Goal: Transaction & Acquisition: Book appointment/travel/reservation

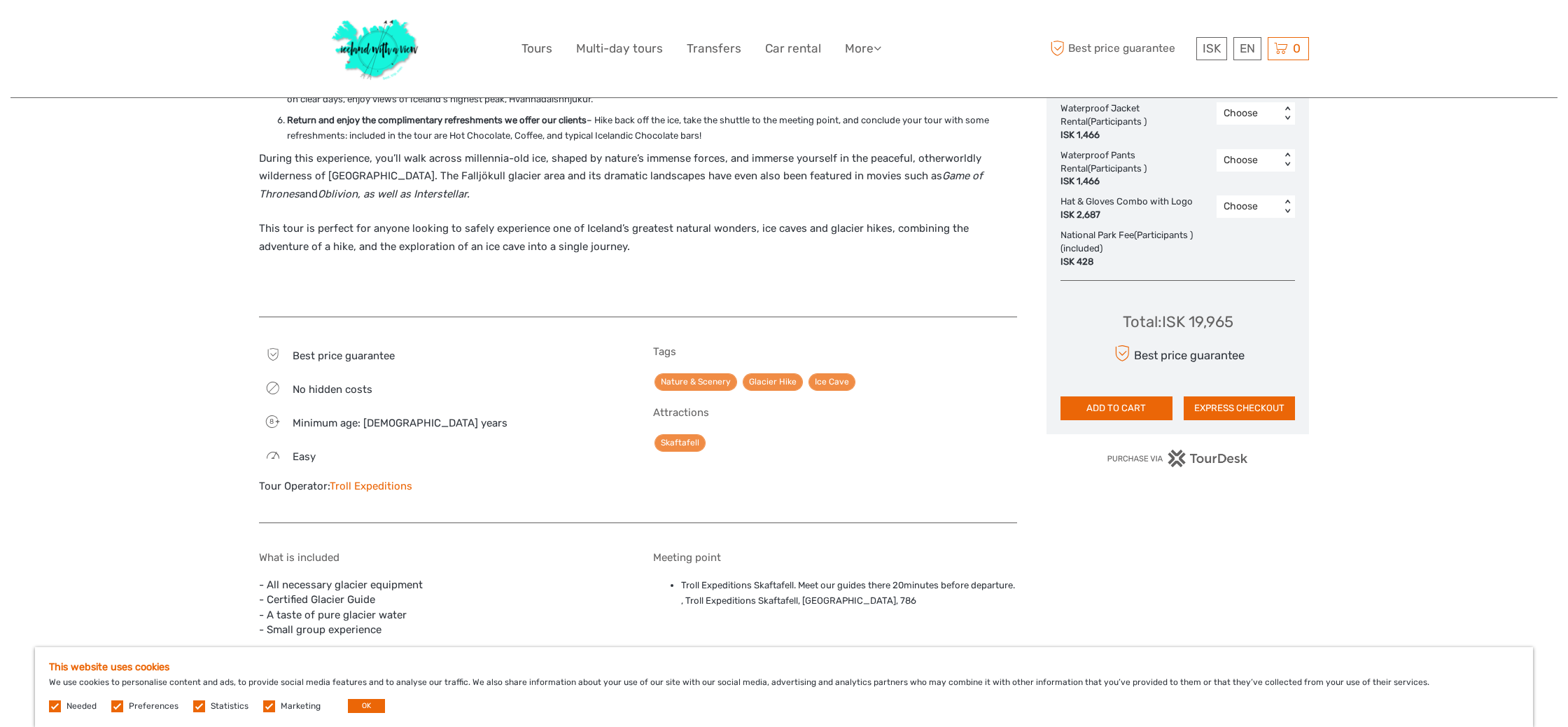
scroll to position [839, 0]
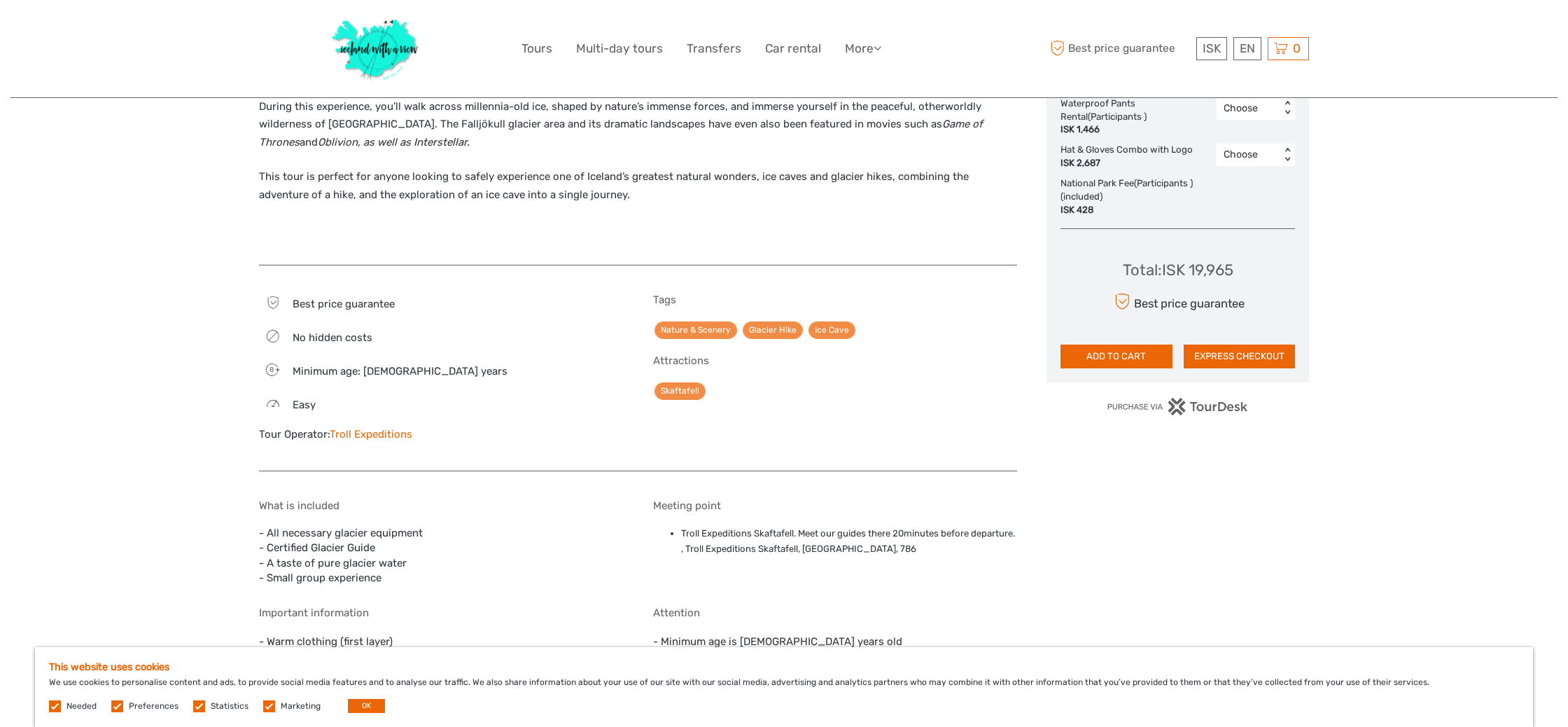
drag, startPoint x: 365, startPoint y: 713, endPoint x: 357, endPoint y: 714, distance: 8.1
click at [365, 713] on div "This website uses cookies We use cookies to personalise content and ads, to pro…" at bounding box center [784, 686] width 1498 height 80
click at [361, 710] on button "OK" at bounding box center [366, 705] width 37 height 14
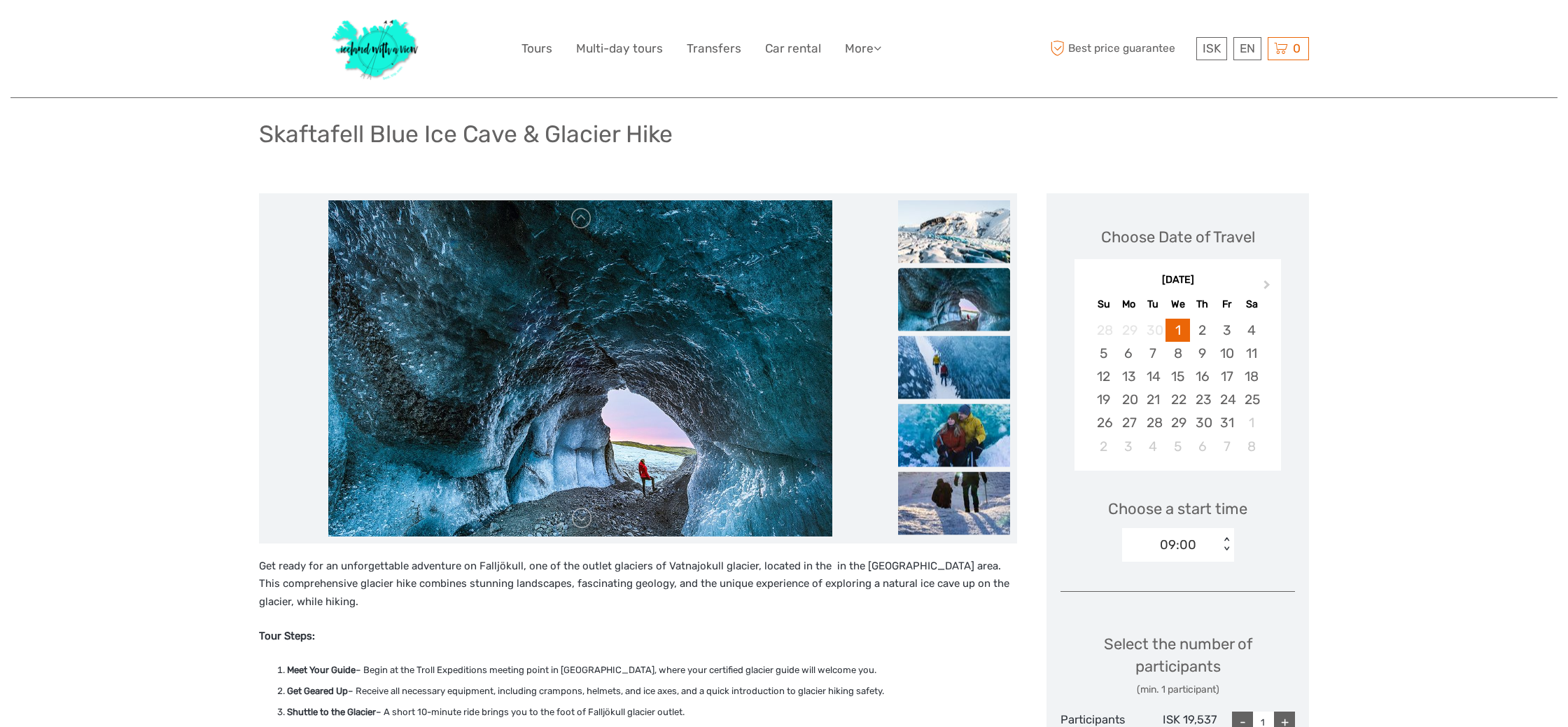
scroll to position [0, 0]
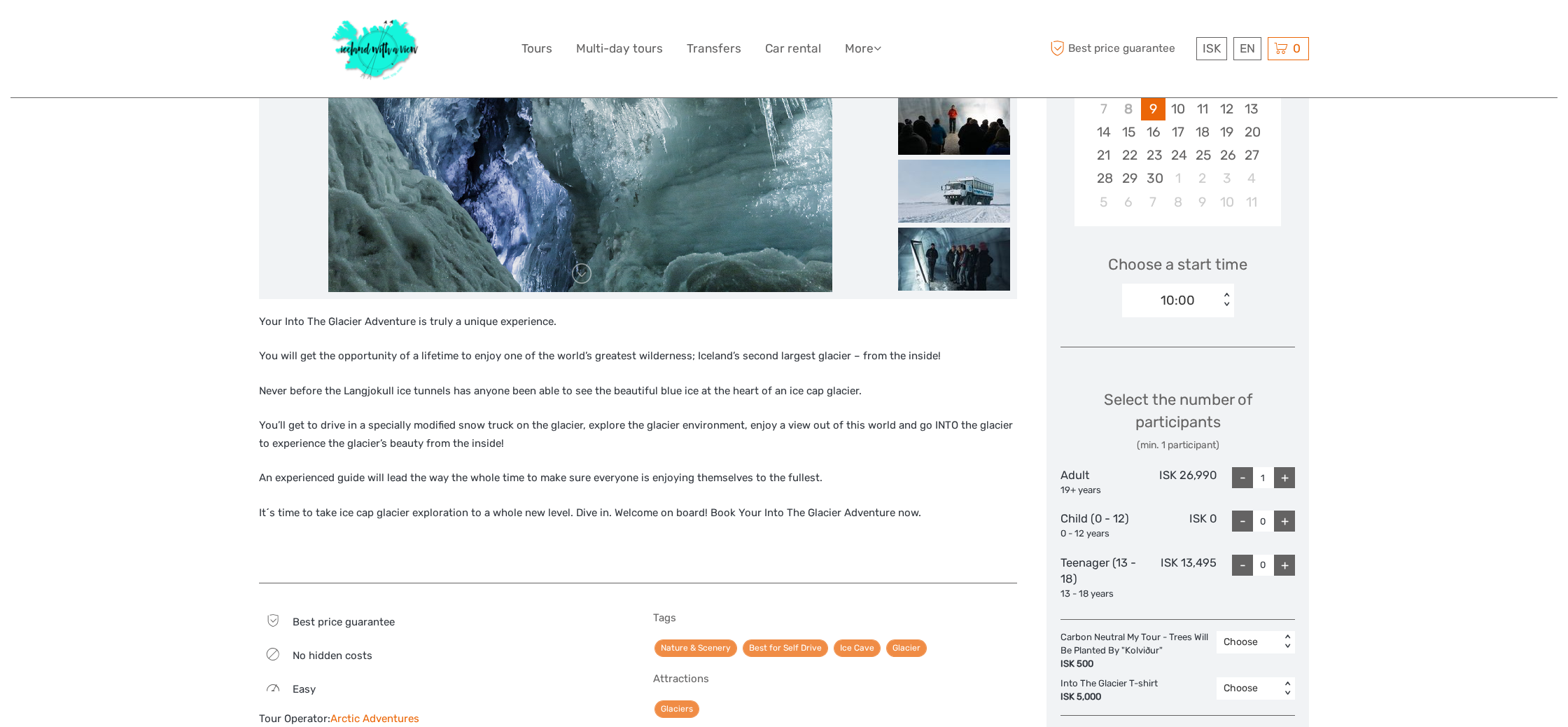
scroll to position [617, 0]
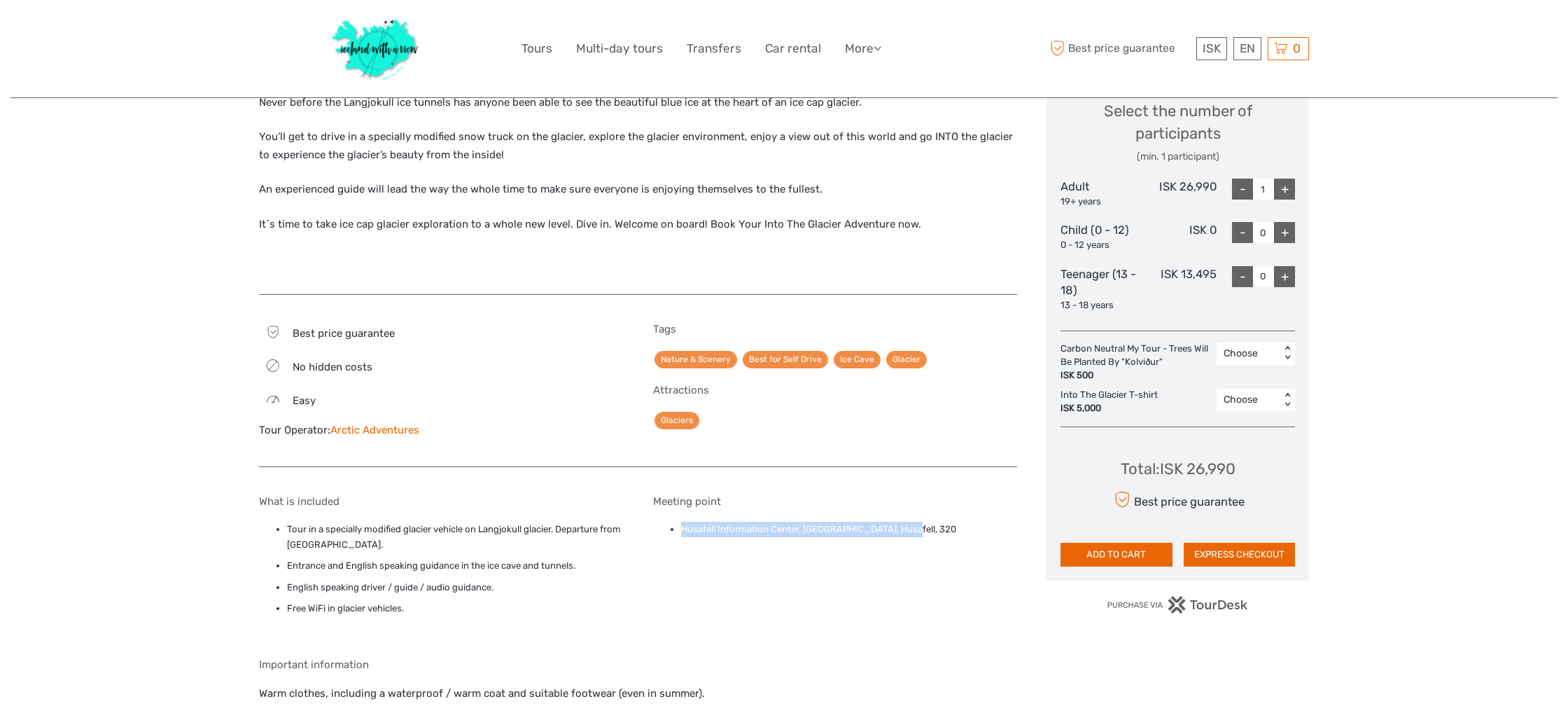
drag, startPoint x: 912, startPoint y: 529, endPoint x: 688, endPoint y: 527, distance: 224.0
click at [681, 527] on li "Húsafell Information Center, [GEOGRAPHIC_DATA], Husafell, 320" at bounding box center [849, 529] width 336 height 16
copy li "Húsafell Information Center, [GEOGRAPHIC_DATA], Husafell, 320"
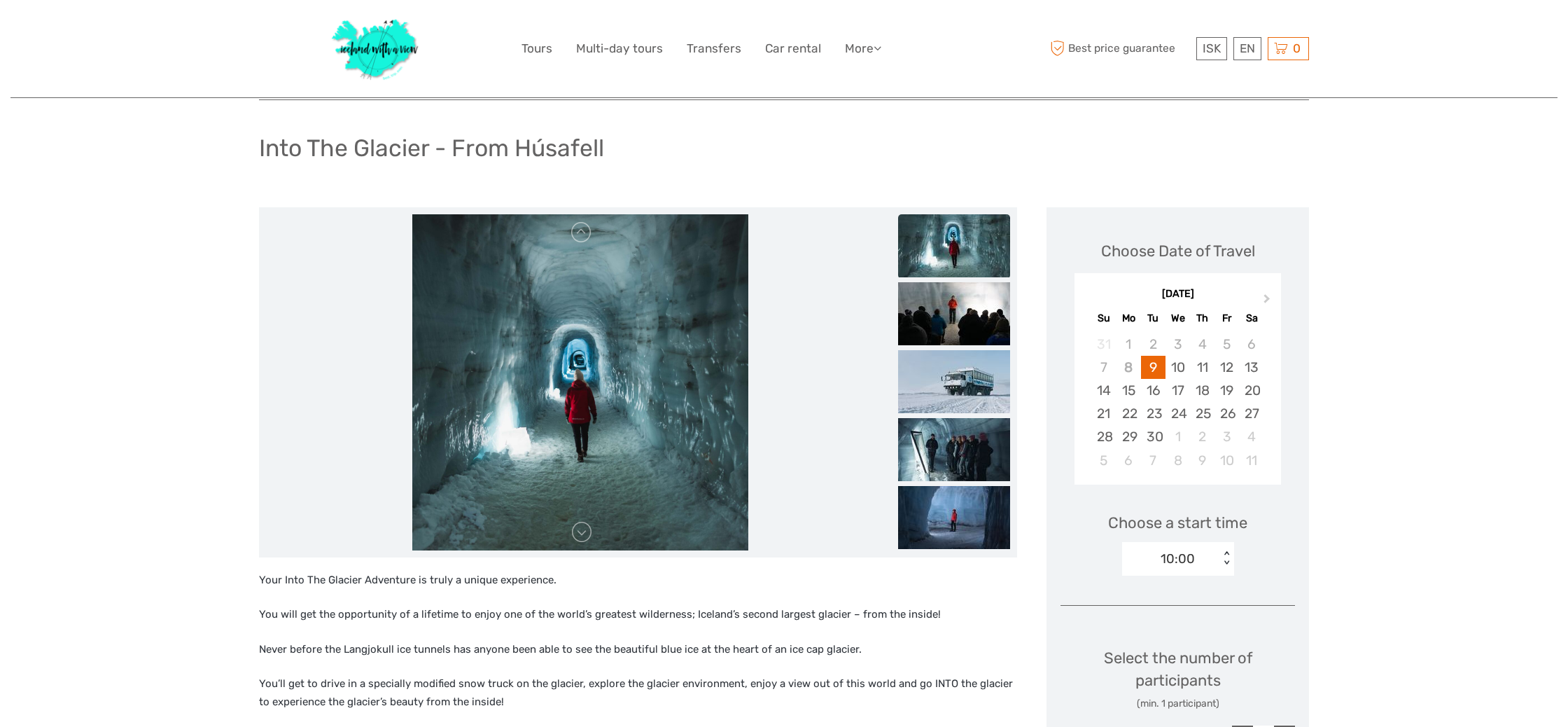
scroll to position [0, 0]
